Goal: Find contact information: Obtain details needed to contact an individual or organization

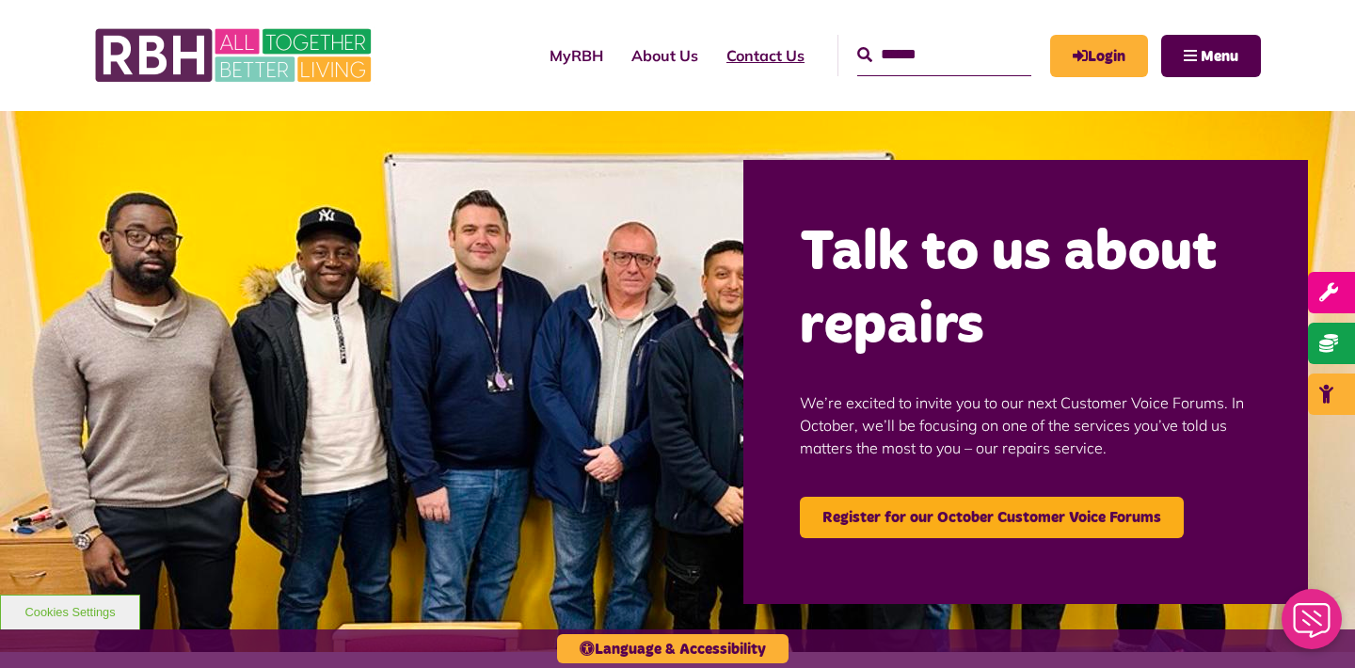
click at [749, 49] on link "Contact Us" at bounding box center [765, 55] width 106 height 51
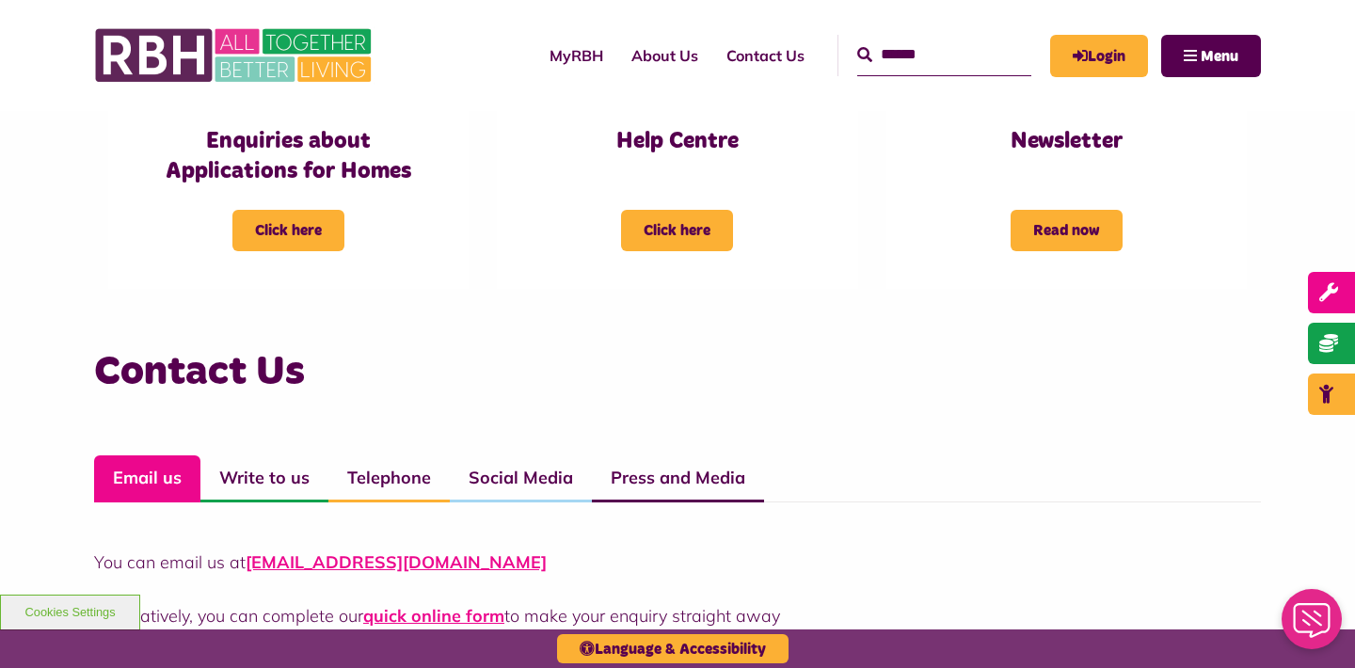
scroll to position [1098, 0]
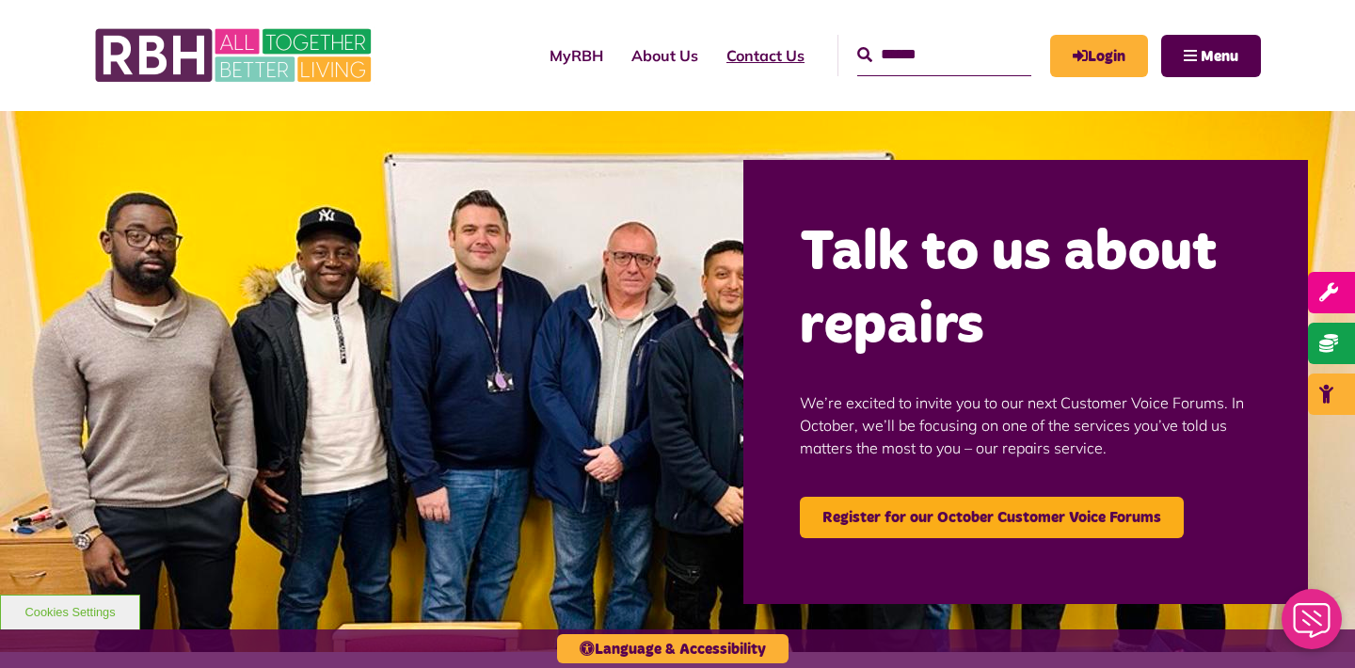
click at [720, 56] on link "Contact Us" at bounding box center [765, 55] width 106 height 51
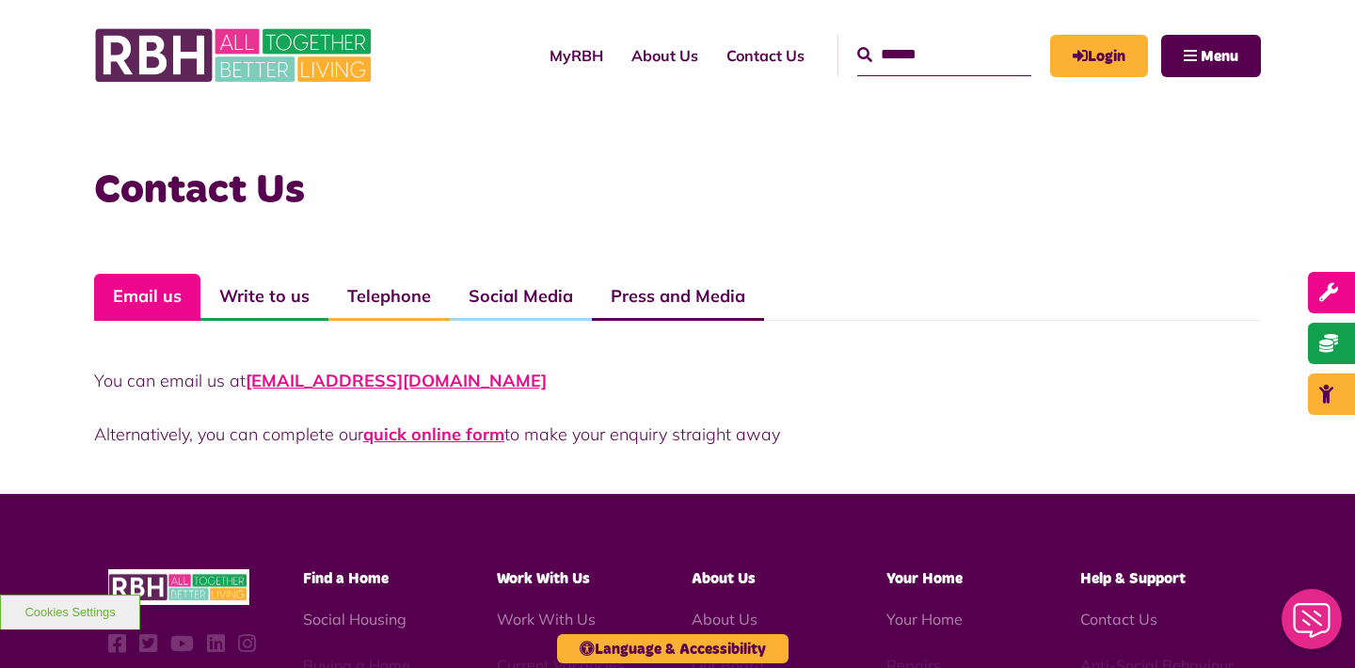
scroll to position [1294, 0]
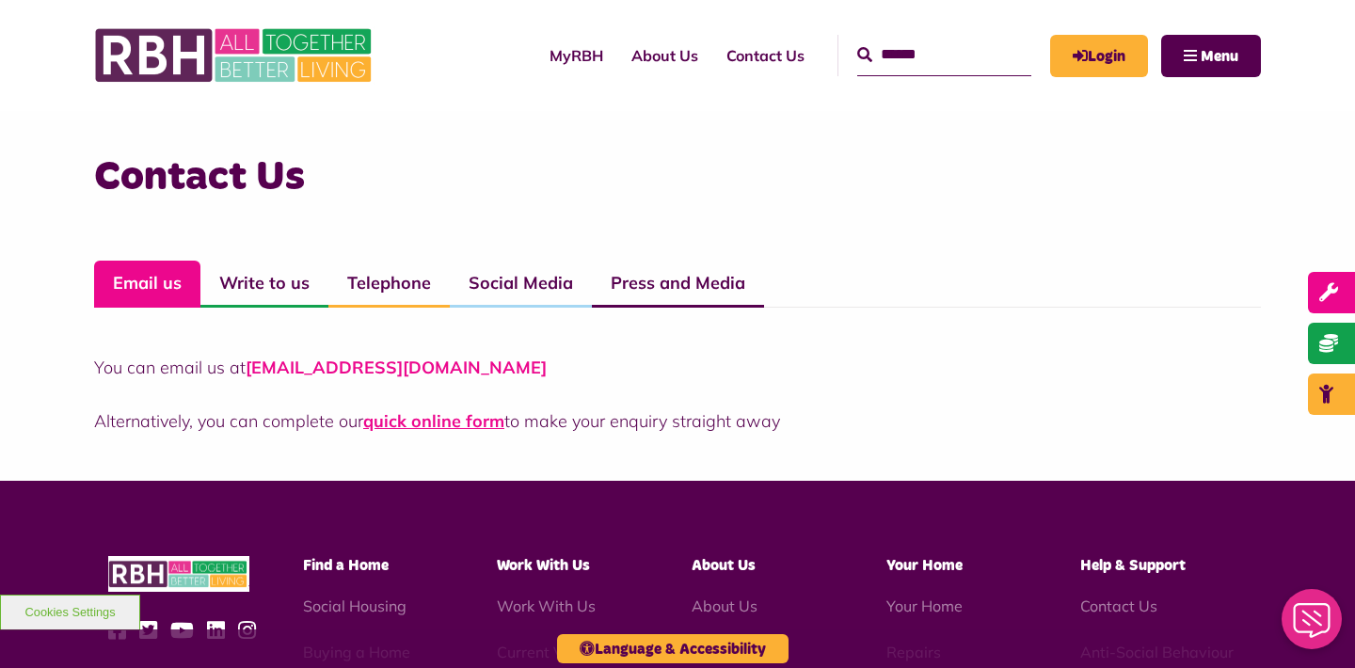
drag, startPoint x: 520, startPoint y: 368, endPoint x: 267, endPoint y: 370, distance: 252.2
click at [267, 370] on p "You can email us at [EMAIL_ADDRESS][DOMAIN_NAME]" at bounding box center [677, 367] width 1167 height 25
drag, startPoint x: 246, startPoint y: 366, endPoint x: 511, endPoint y: 363, distance: 265.4
click at [511, 363] on p "You can email us at [EMAIL_ADDRESS][DOMAIN_NAME]" at bounding box center [677, 367] width 1167 height 25
copy link "[EMAIL_ADDRESS][DOMAIN_NAME]"
